Goal: Task Accomplishment & Management: Manage account settings

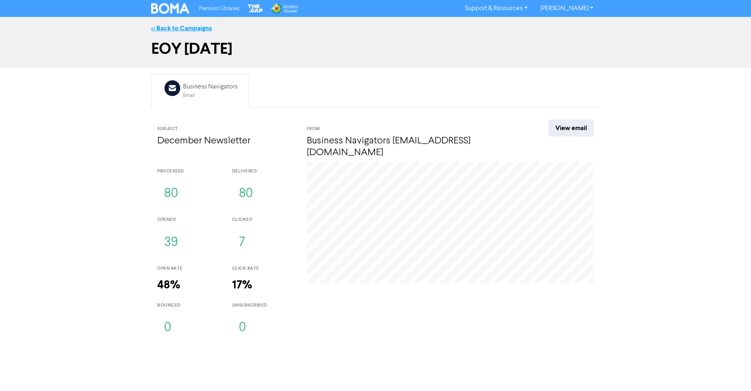
click at [184, 28] on link "<< Back to Campaigns" at bounding box center [181, 28] width 61 height 8
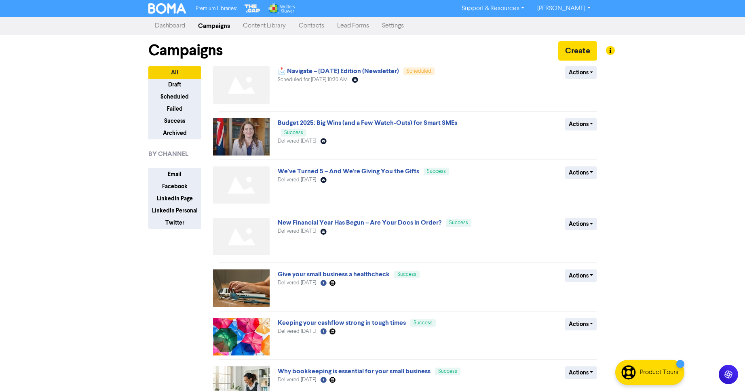
click at [315, 23] on link "Contacts" at bounding box center [311, 26] width 38 height 16
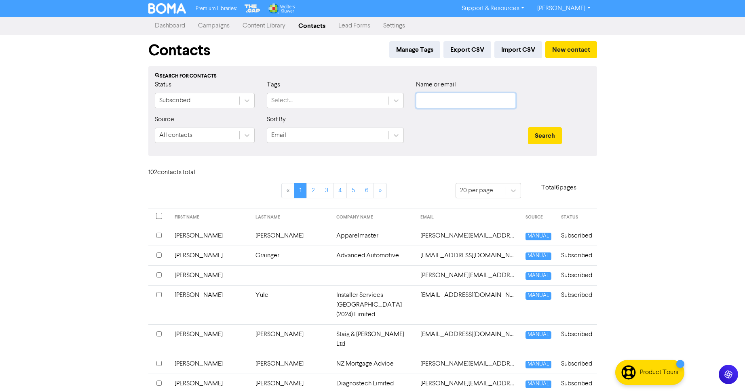
click at [458, 103] on input "text" at bounding box center [466, 100] width 100 height 15
click at [528, 127] on button "Search" at bounding box center [545, 135] width 34 height 17
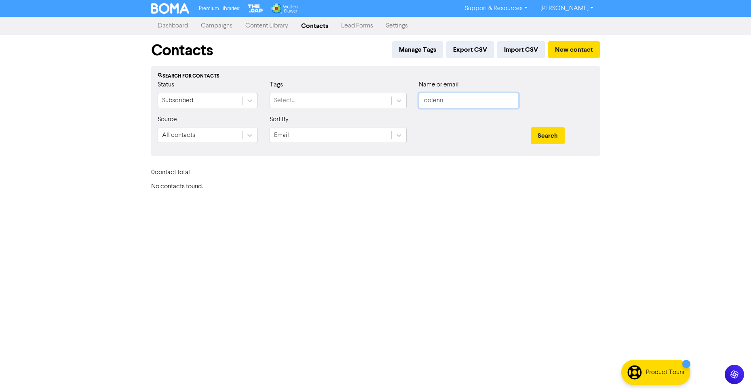
type input "colenn"
click at [531, 127] on button "Search" at bounding box center [548, 135] width 34 height 17
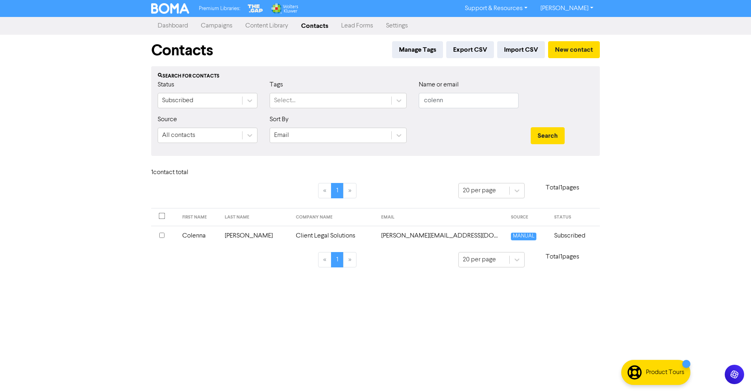
click at [317, 237] on td "Client Legal Solutions" at bounding box center [333, 236] width 85 height 20
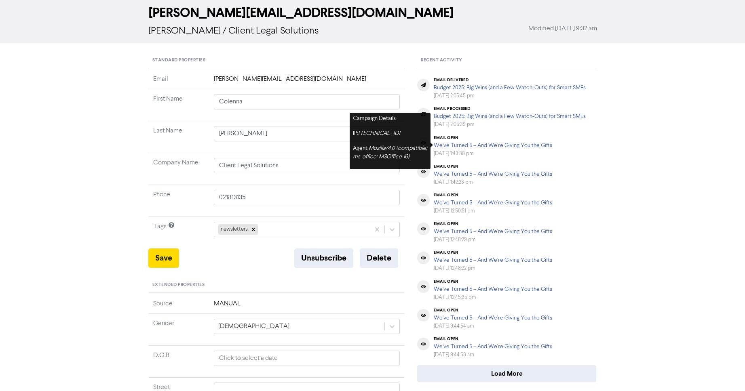
scroll to position [205, 0]
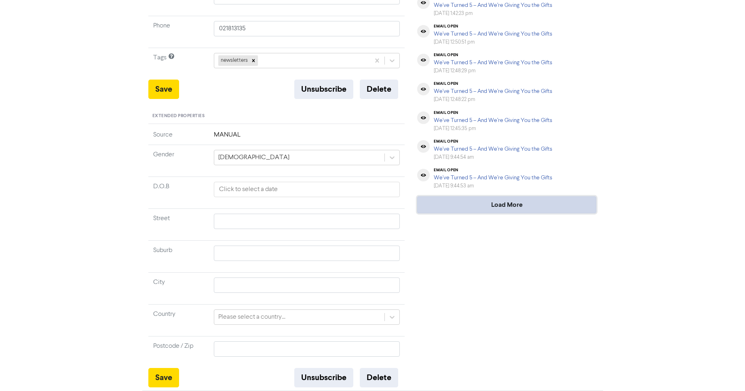
click at [488, 205] on button "Load More" at bounding box center [506, 204] width 179 height 17
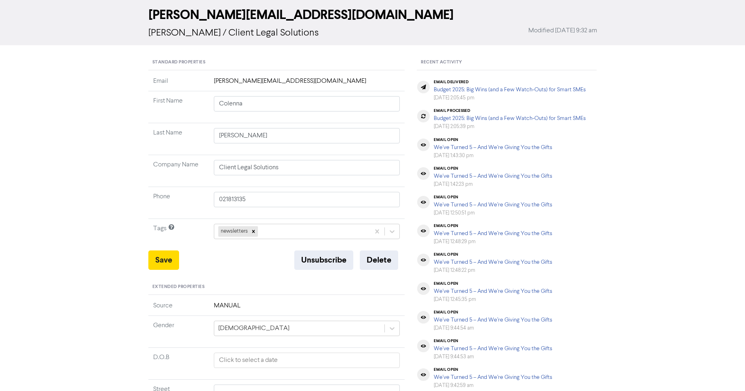
scroll to position [0, 0]
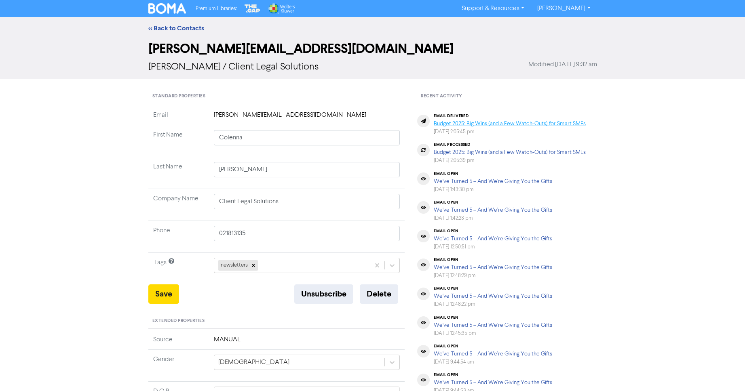
click at [495, 121] on link "Budget 2025: Big Wins (and a Few Watch-Outs) for Smart SMEs" at bounding box center [510, 124] width 152 height 6
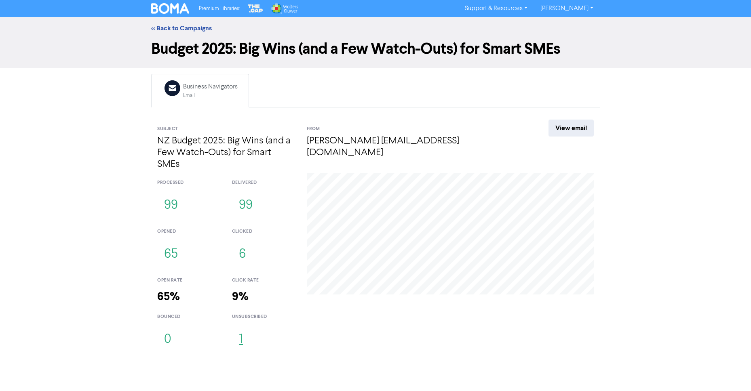
click at [242, 337] on button "1" at bounding box center [241, 340] width 18 height 27
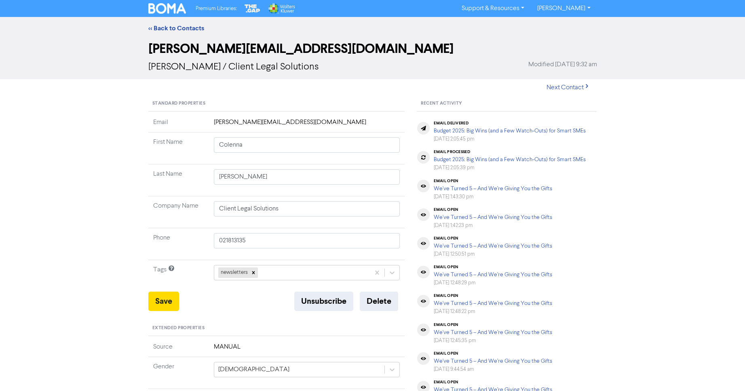
click at [573, 9] on link "[PERSON_NAME]" at bounding box center [564, 8] width 66 height 13
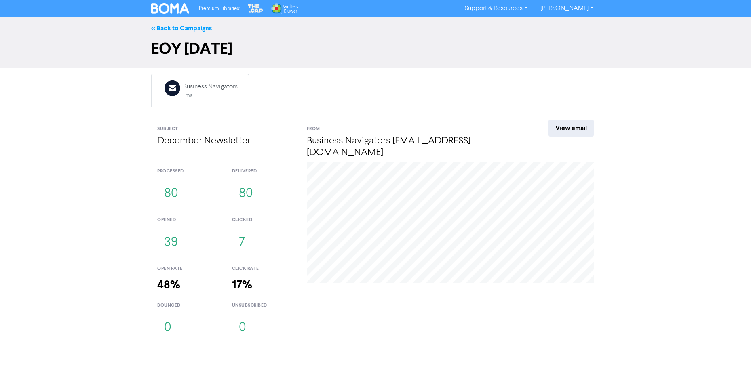
click at [168, 28] on link "<< Back to Campaigns" at bounding box center [181, 28] width 61 height 8
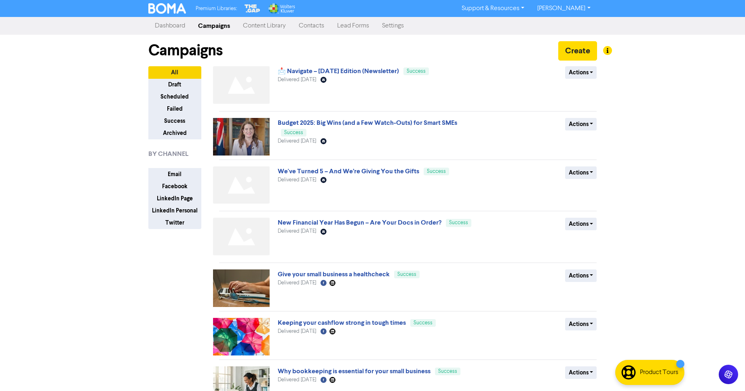
click at [315, 26] on link "Contacts" at bounding box center [311, 26] width 38 height 16
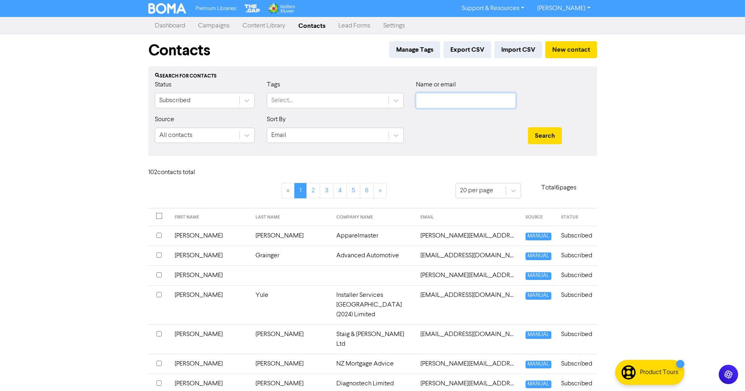
click at [440, 107] on input "text" at bounding box center [466, 100] width 100 height 15
type input "[PERSON_NAME]"
click at [528, 127] on button "Search" at bounding box center [545, 135] width 34 height 17
